Goal: Find specific page/section: Find specific page/section

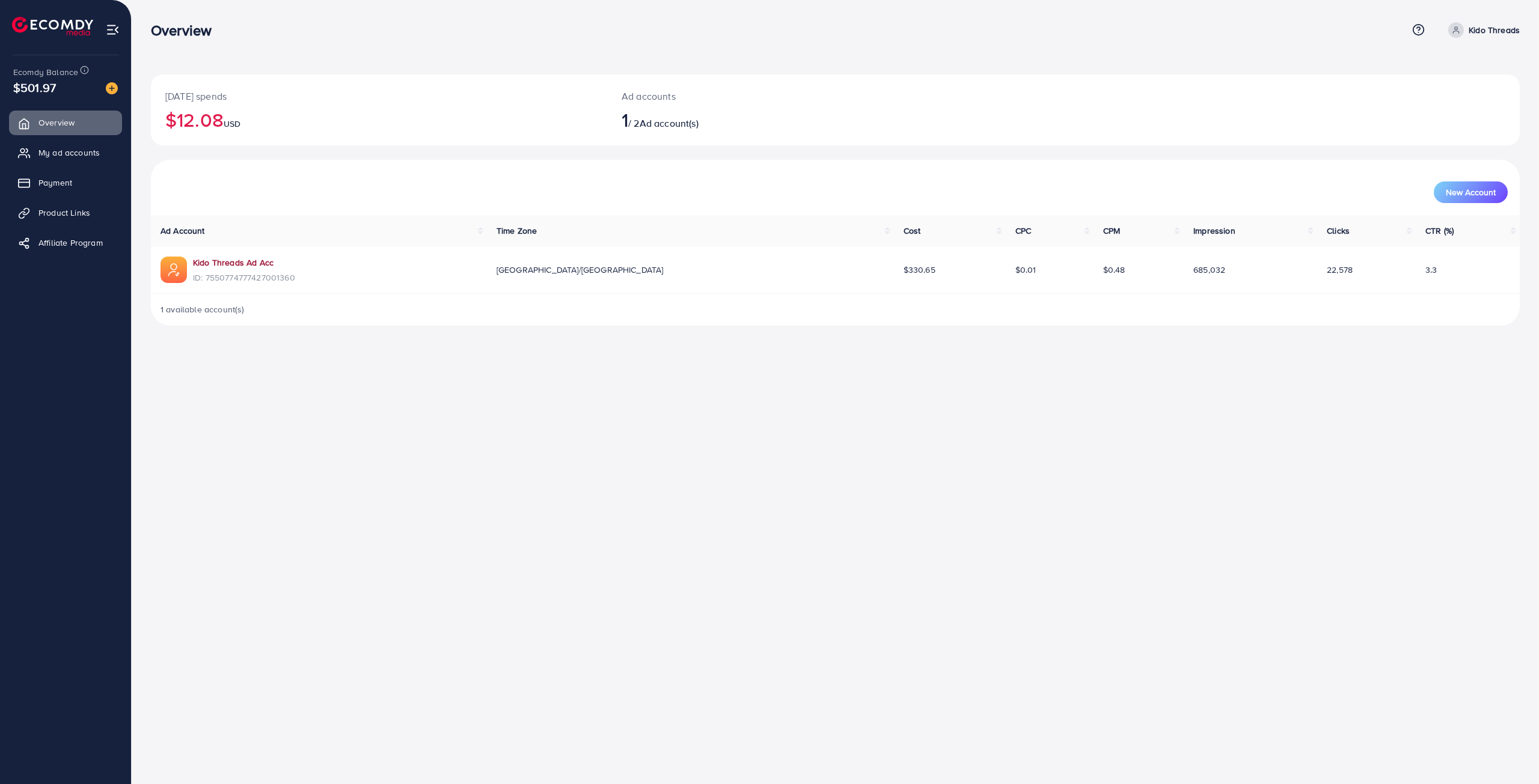
click at [245, 264] on link "Kido Threads Ad Acc" at bounding box center [233, 263] width 80 height 12
click at [233, 266] on link "Kido Threads Ad Acc" at bounding box center [233, 263] width 80 height 12
click at [86, 154] on span "My ad accounts" at bounding box center [72, 153] width 61 height 12
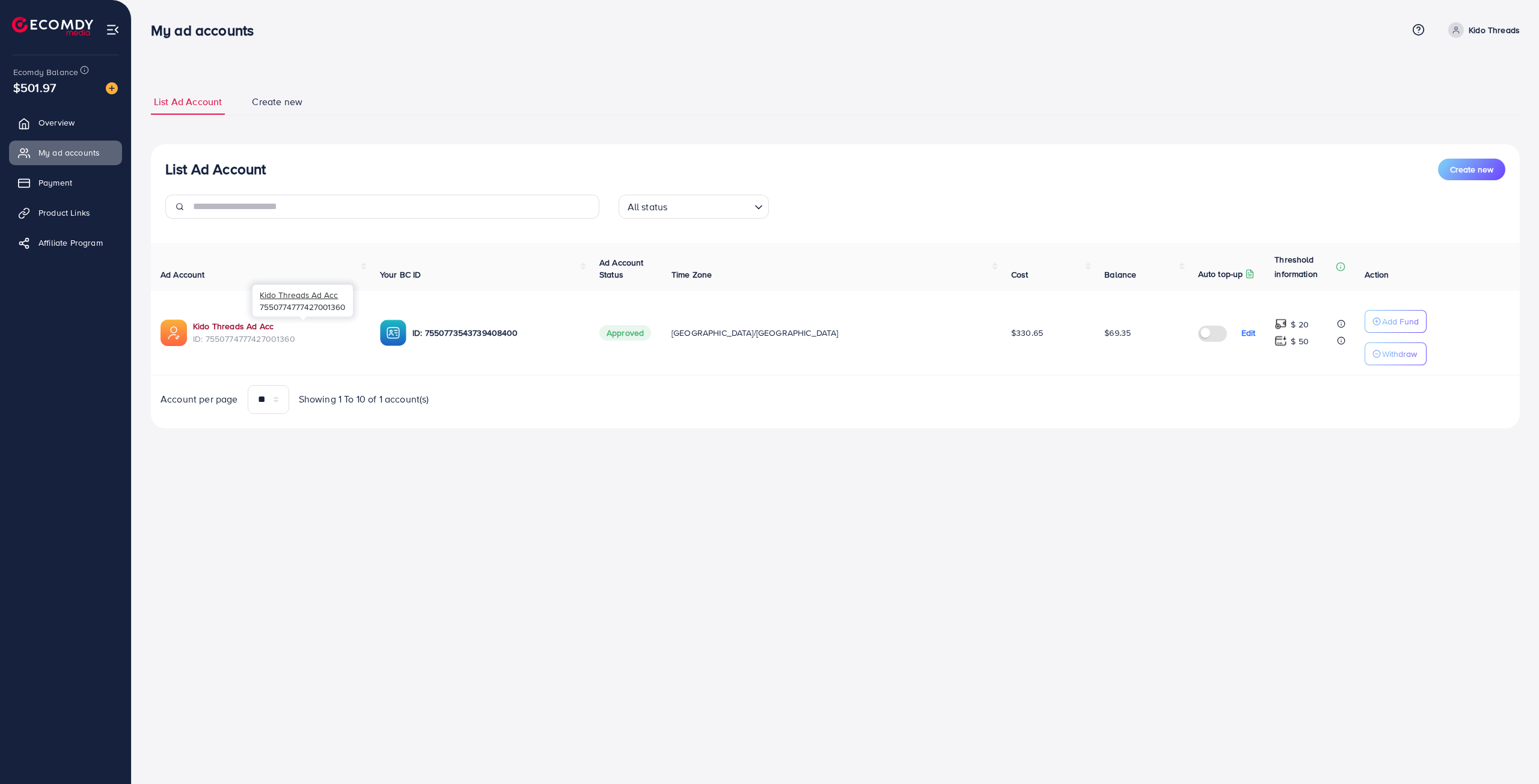
click at [255, 327] on link "Kido Threads Ad Acc" at bounding box center [233, 327] width 80 height 12
